Goal: Navigation & Orientation: Find specific page/section

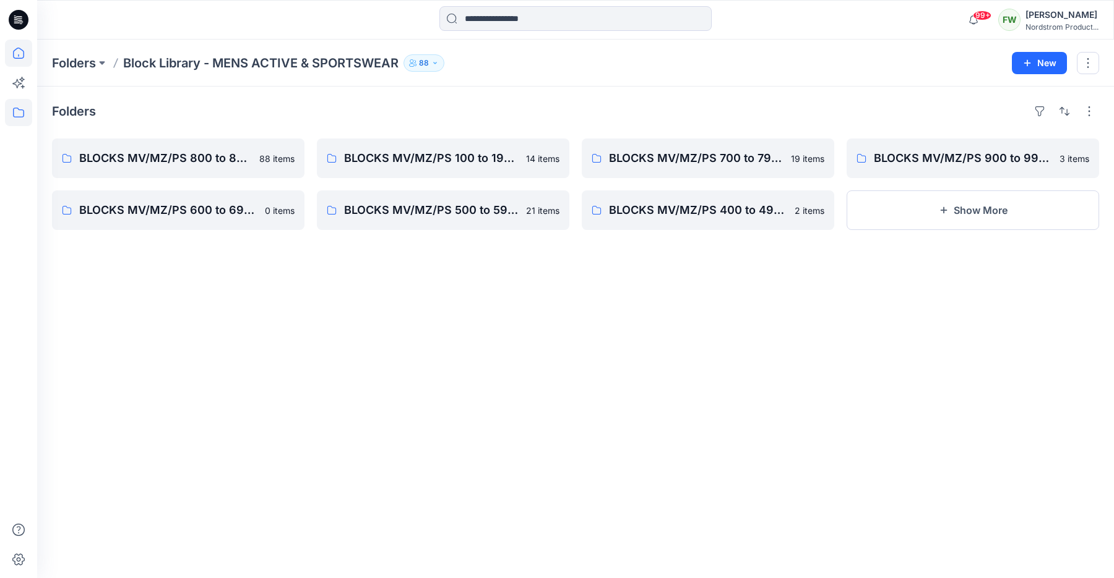
click at [26, 56] on icon at bounding box center [18, 53] width 27 height 27
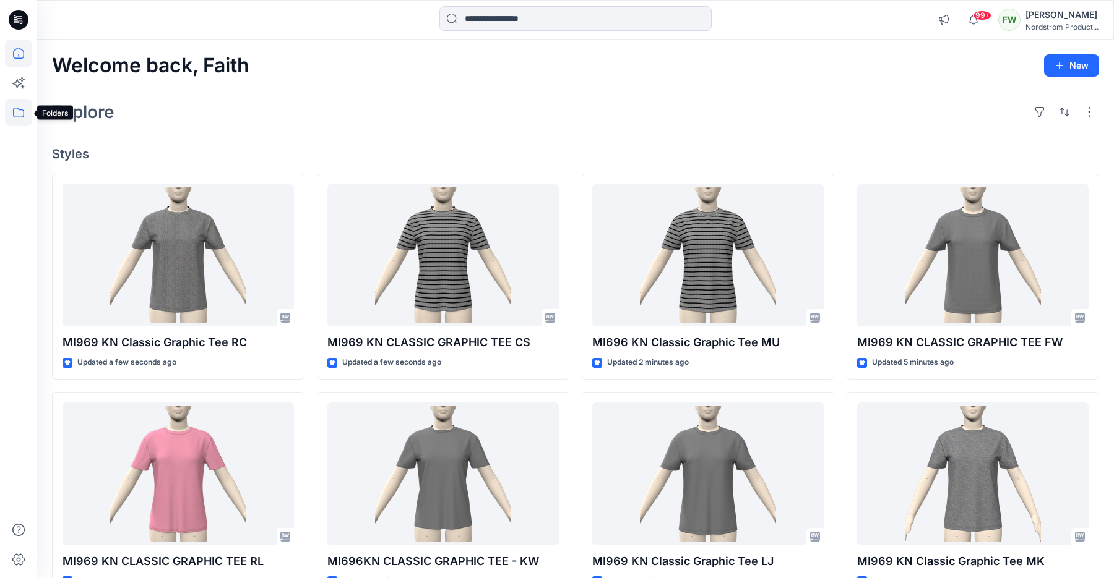
click at [19, 109] on icon at bounding box center [18, 113] width 11 height 10
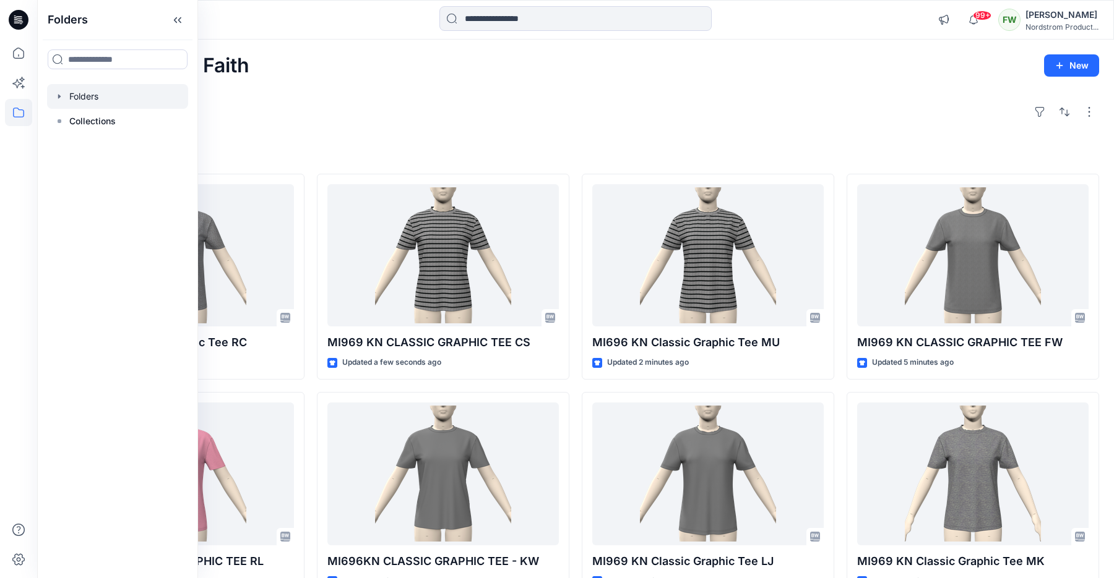
click at [91, 95] on div at bounding box center [117, 96] width 141 height 25
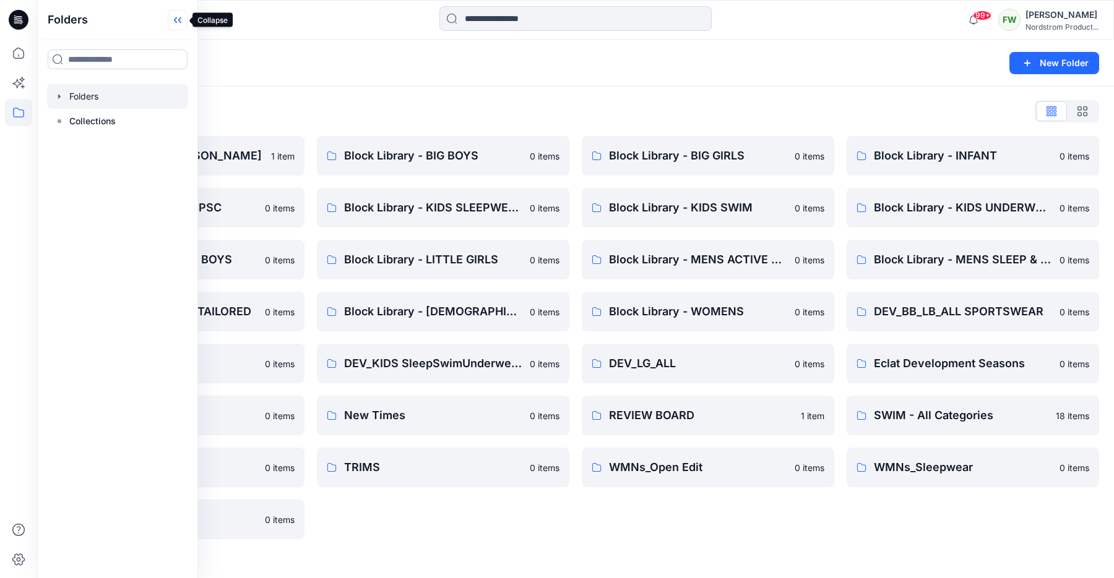
click at [183, 23] on icon at bounding box center [178, 20] width 20 height 20
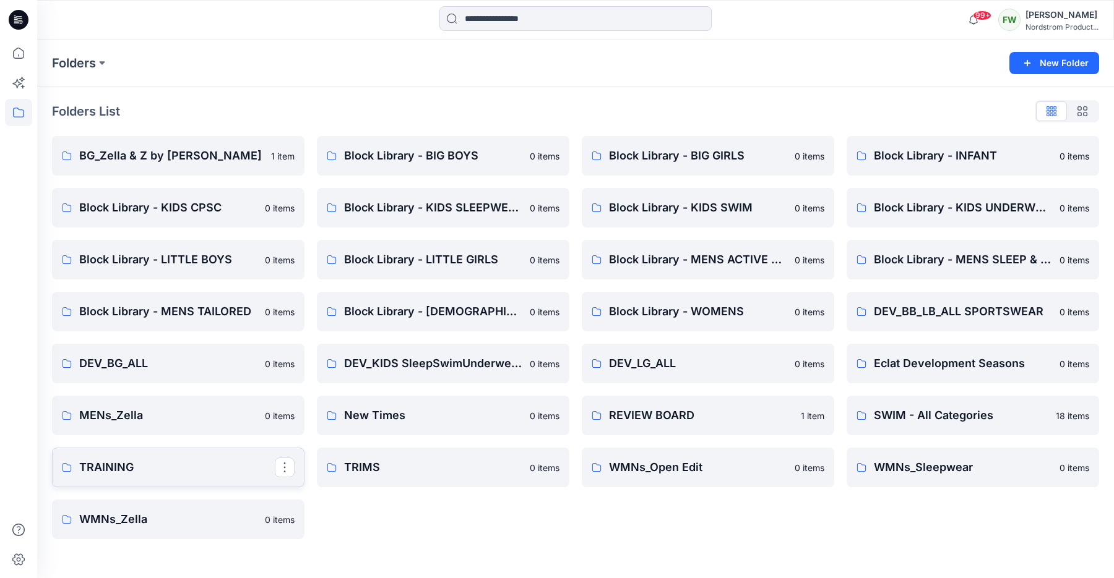
click at [238, 468] on p "TRAINING" at bounding box center [176, 467] width 195 height 17
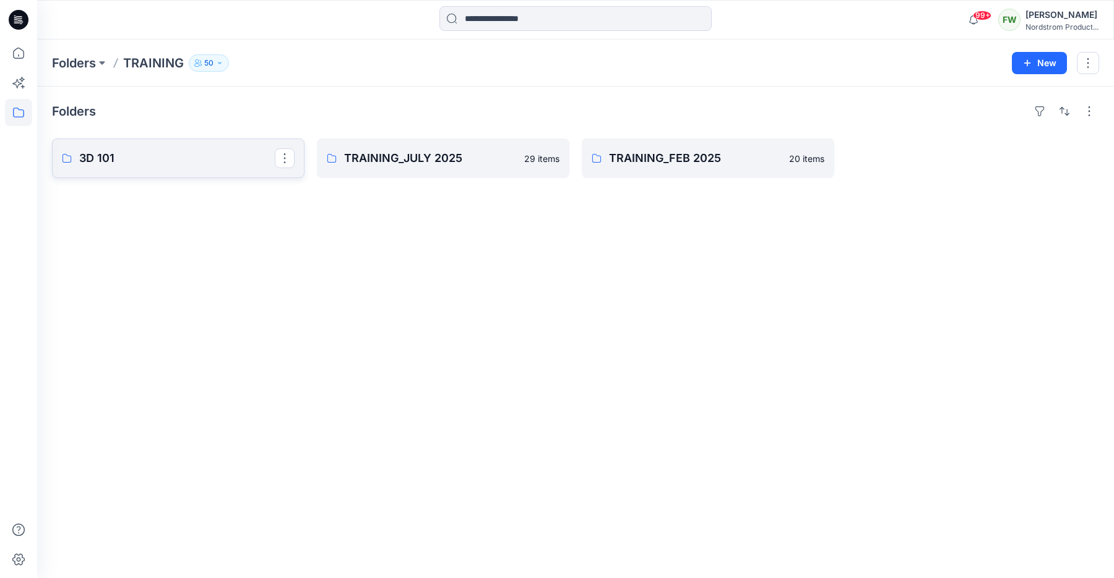
click at [198, 166] on p "3D 101" at bounding box center [176, 158] width 195 height 17
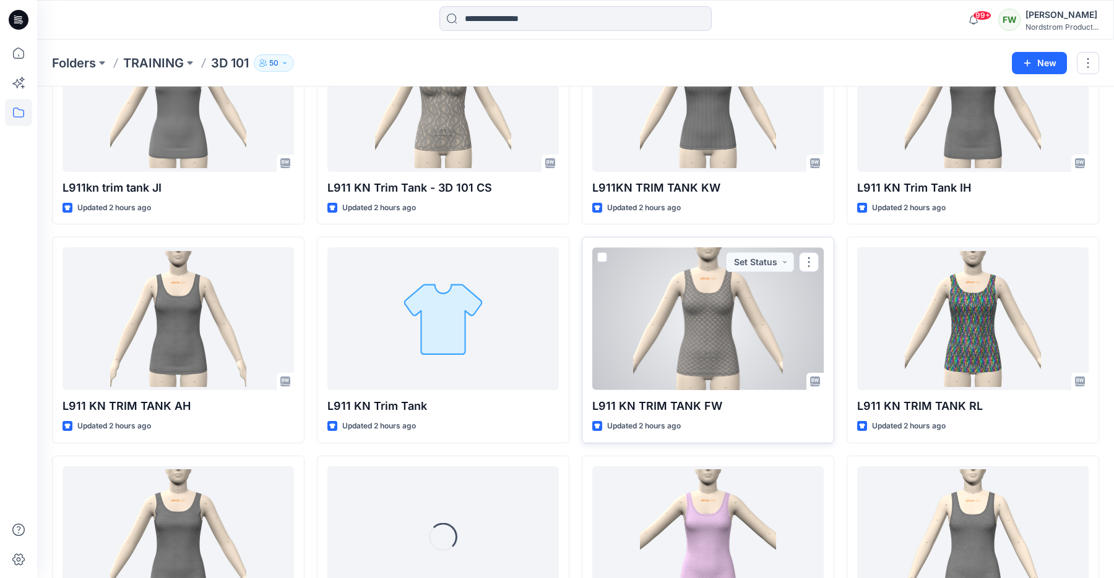
scroll to position [810, 0]
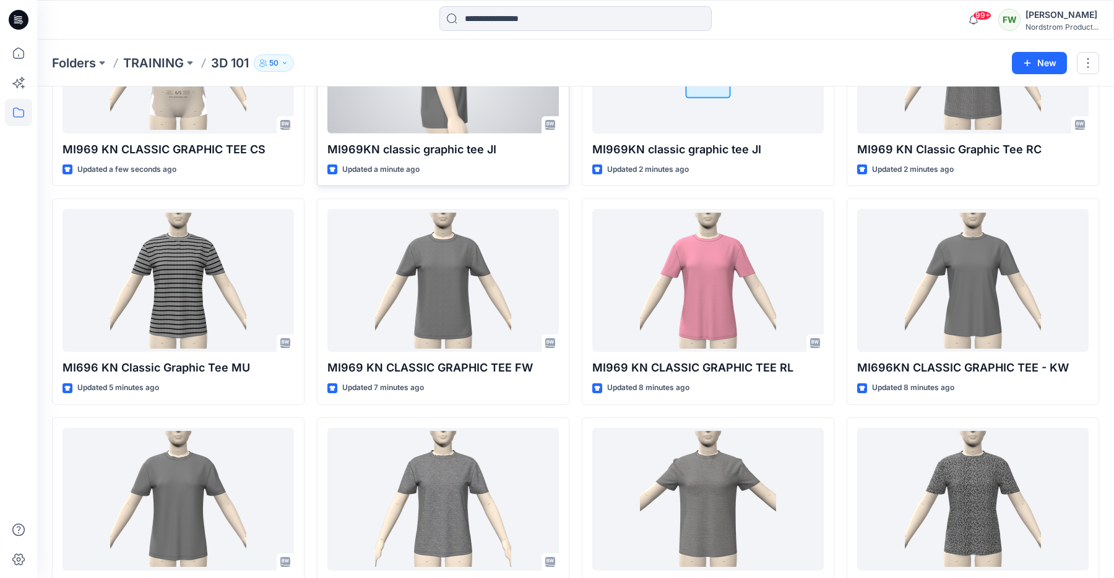
scroll to position [165, 0]
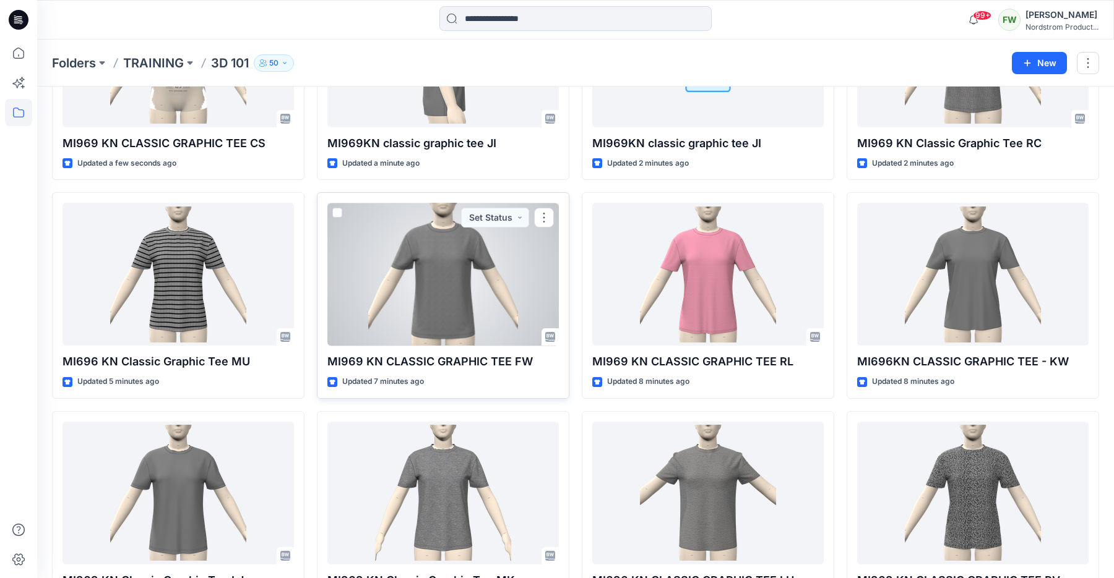
click at [431, 267] on div at bounding box center [442, 274] width 231 height 143
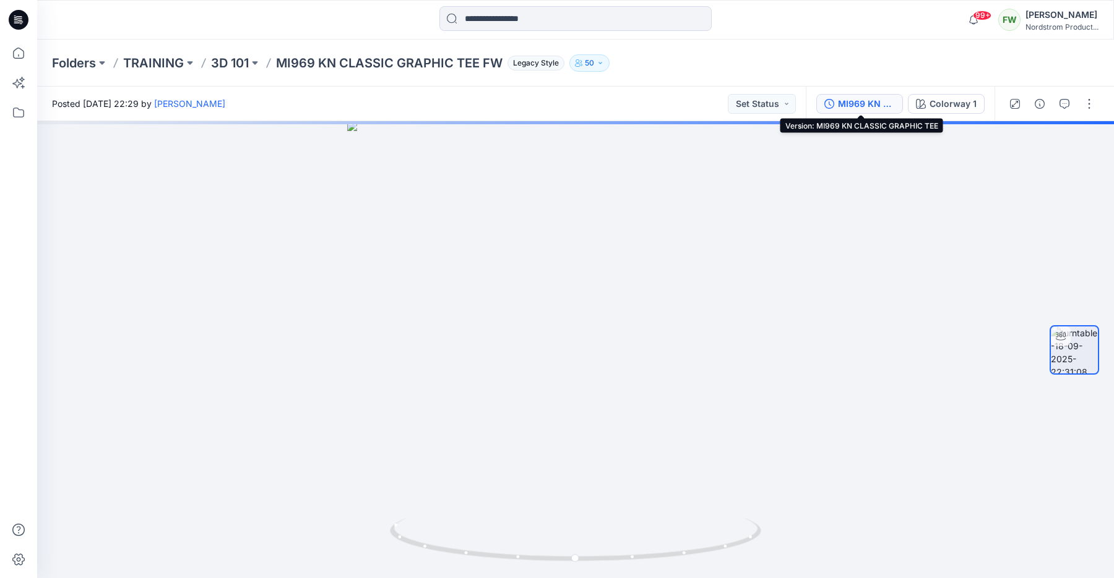
click at [865, 105] on div "MI969 KN CLASSIC GRAPHIC TEE" at bounding box center [866, 104] width 57 height 14
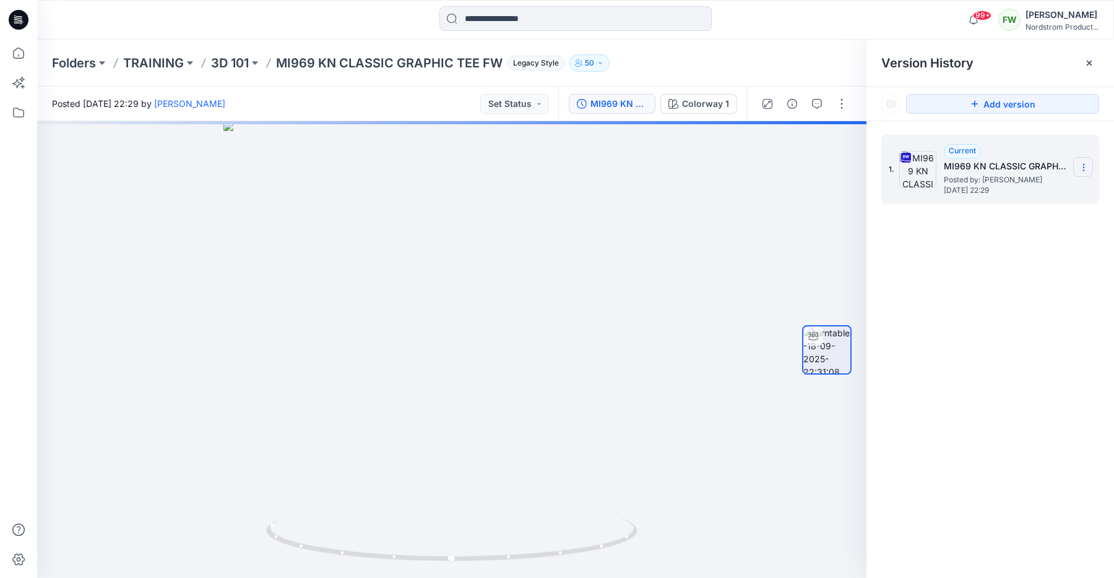
click at [1088, 168] on section at bounding box center [1083, 167] width 20 height 20
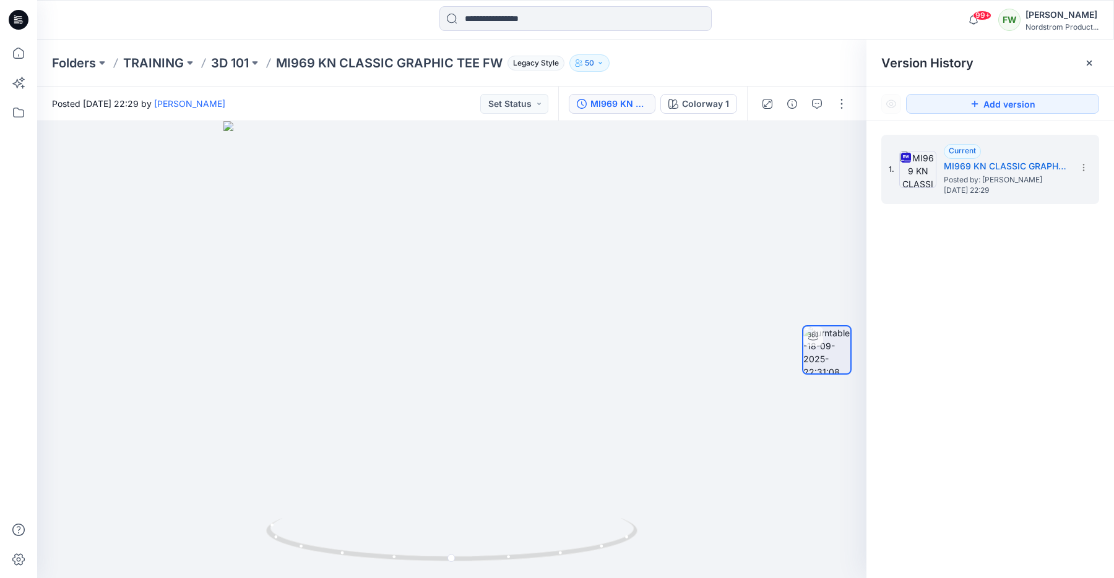
click at [953, 402] on div "1. Current MI969 KN CLASSIC GRAPHIC TEE Posted by: Faith Wang Thursday, Septemb…" at bounding box center [989, 358] width 247 height 475
click at [694, 103] on div "Colorway 1" at bounding box center [705, 104] width 47 height 14
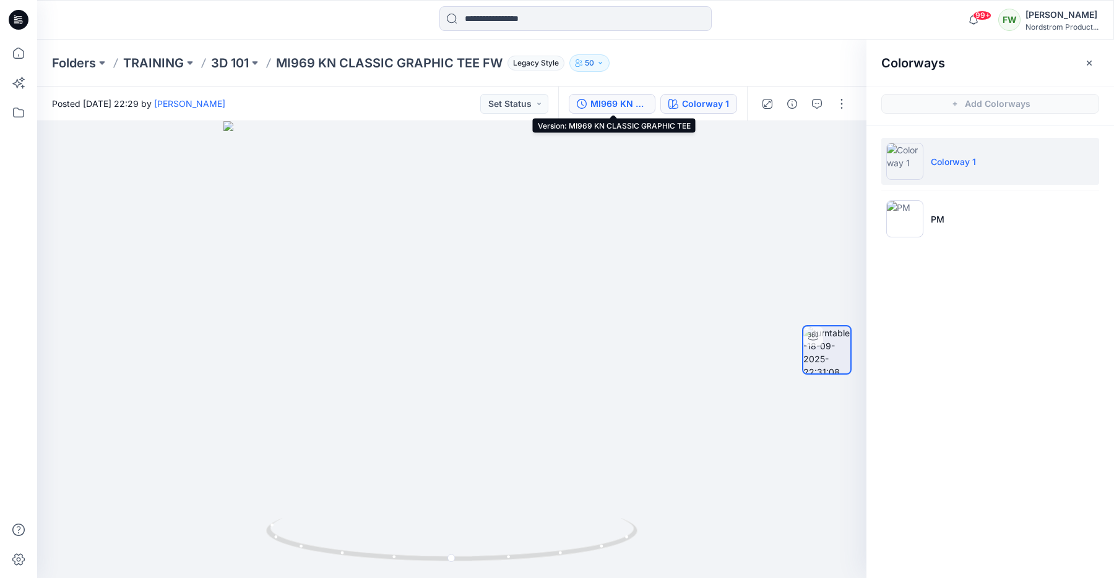
click at [618, 101] on div "MI969 KN CLASSIC GRAPHIC TEE" at bounding box center [618, 104] width 57 height 14
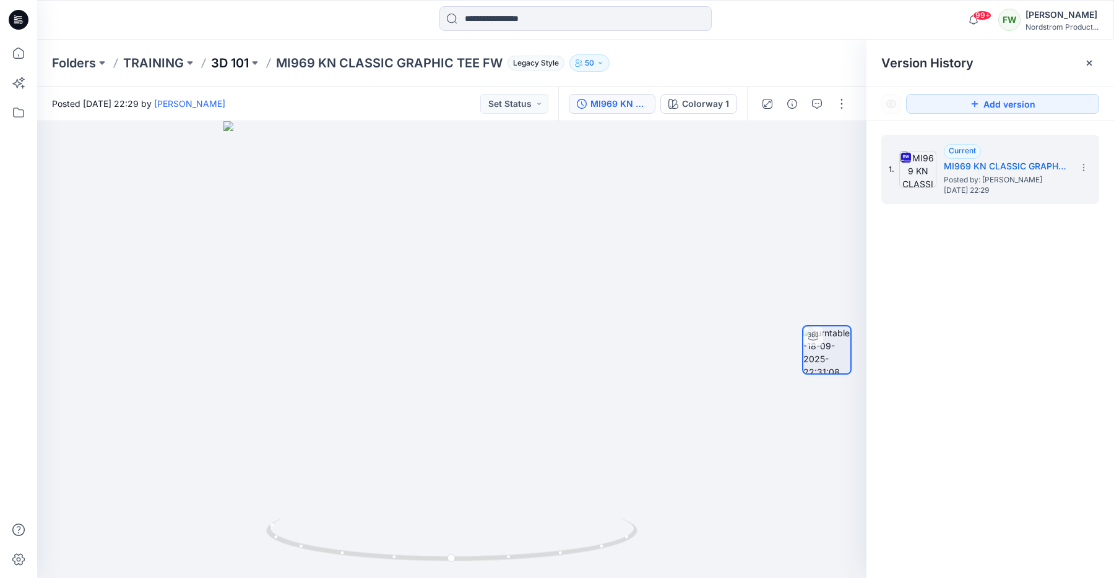
click at [245, 58] on p "3D 101" at bounding box center [230, 62] width 38 height 17
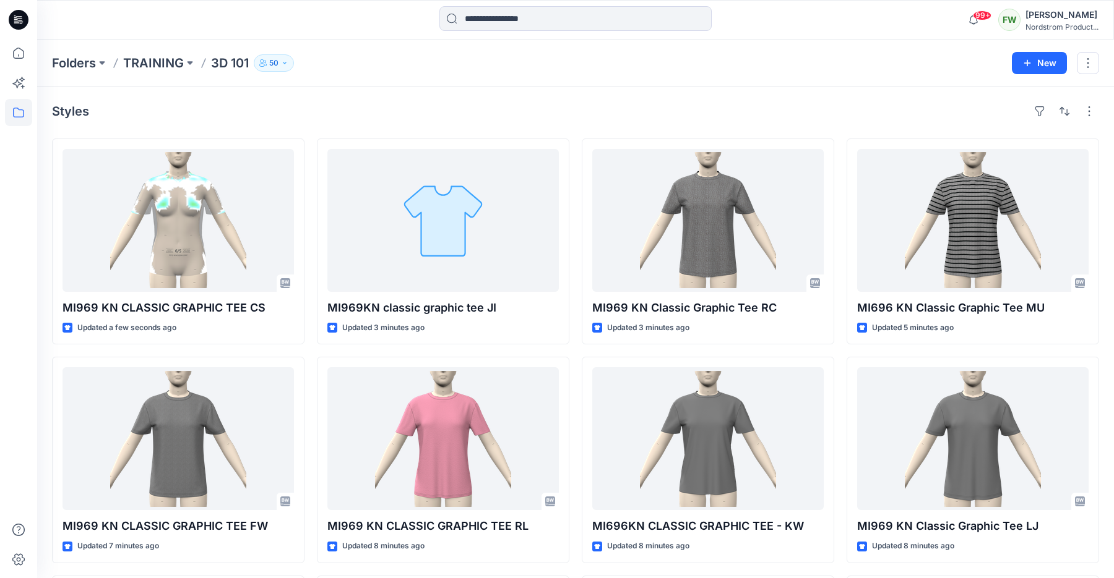
click at [420, 78] on div "Folders TRAINING 3D 101 50 New" at bounding box center [575, 63] width 1076 height 47
